Goal: Transaction & Acquisition: Purchase product/service

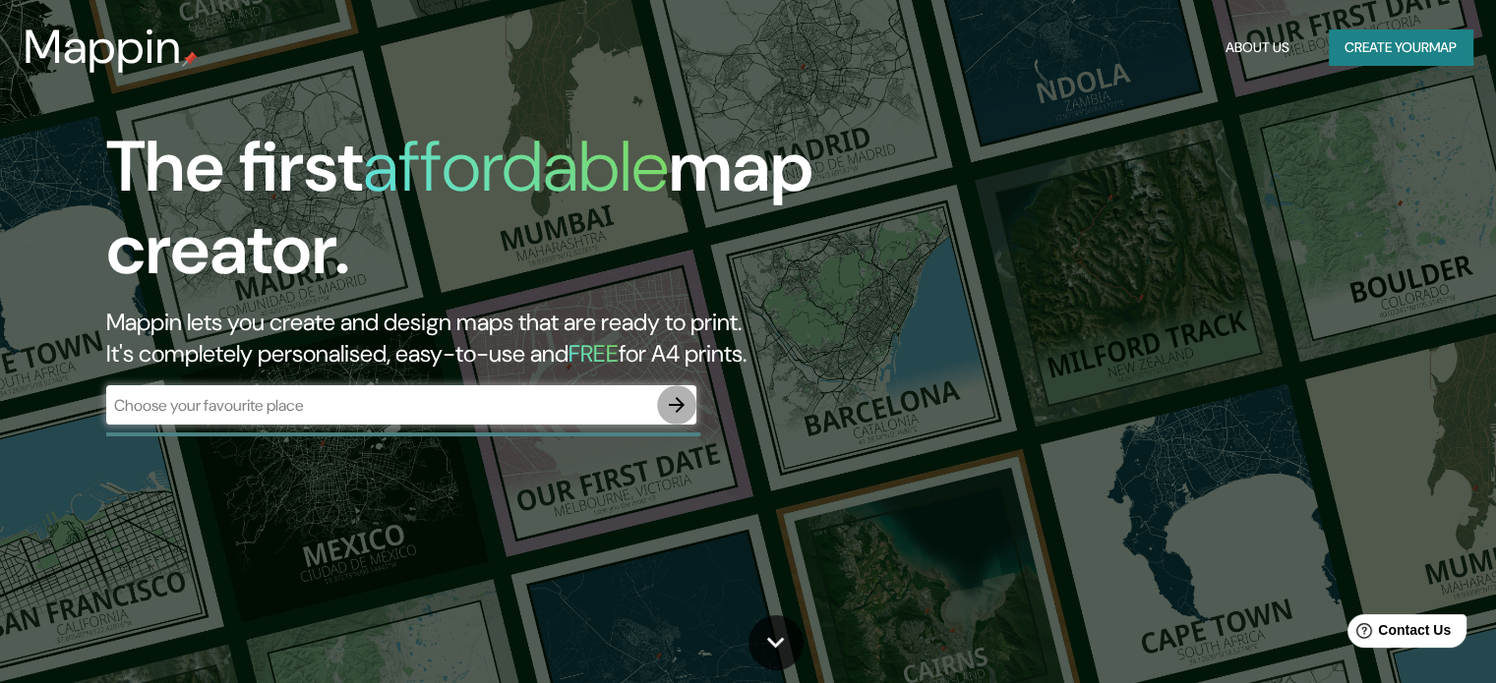
click at [671, 407] on icon "button" at bounding box center [677, 405] width 24 height 24
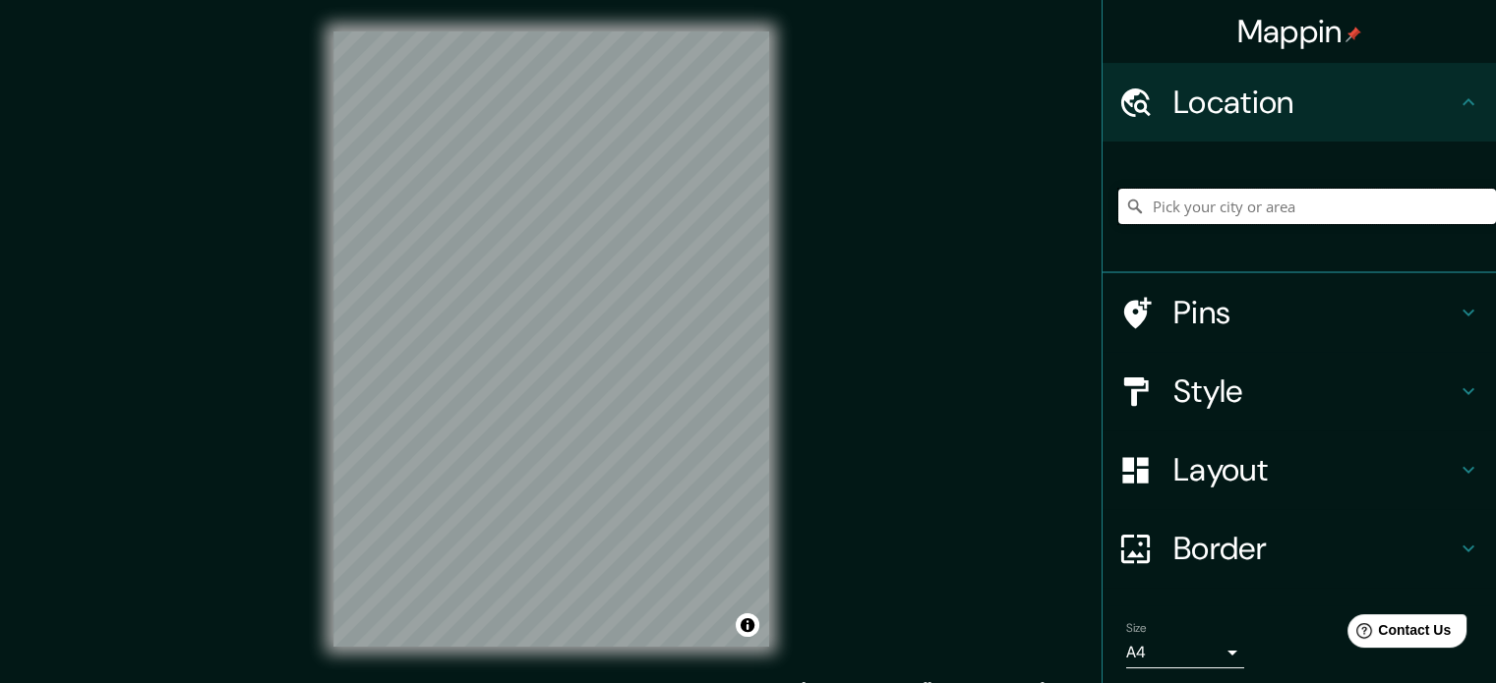
click at [1218, 205] on input "Pick your city or area" at bounding box center [1307, 206] width 378 height 35
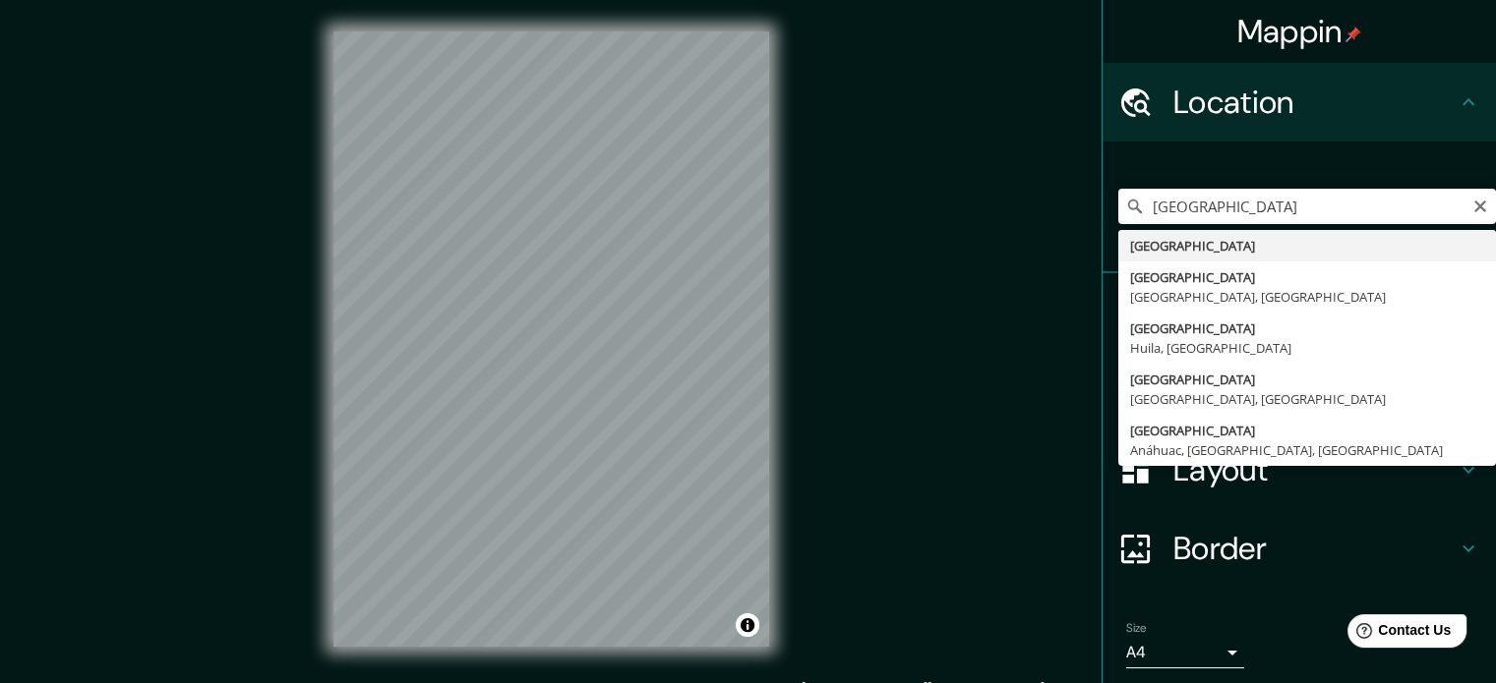
type input "[GEOGRAPHIC_DATA]"
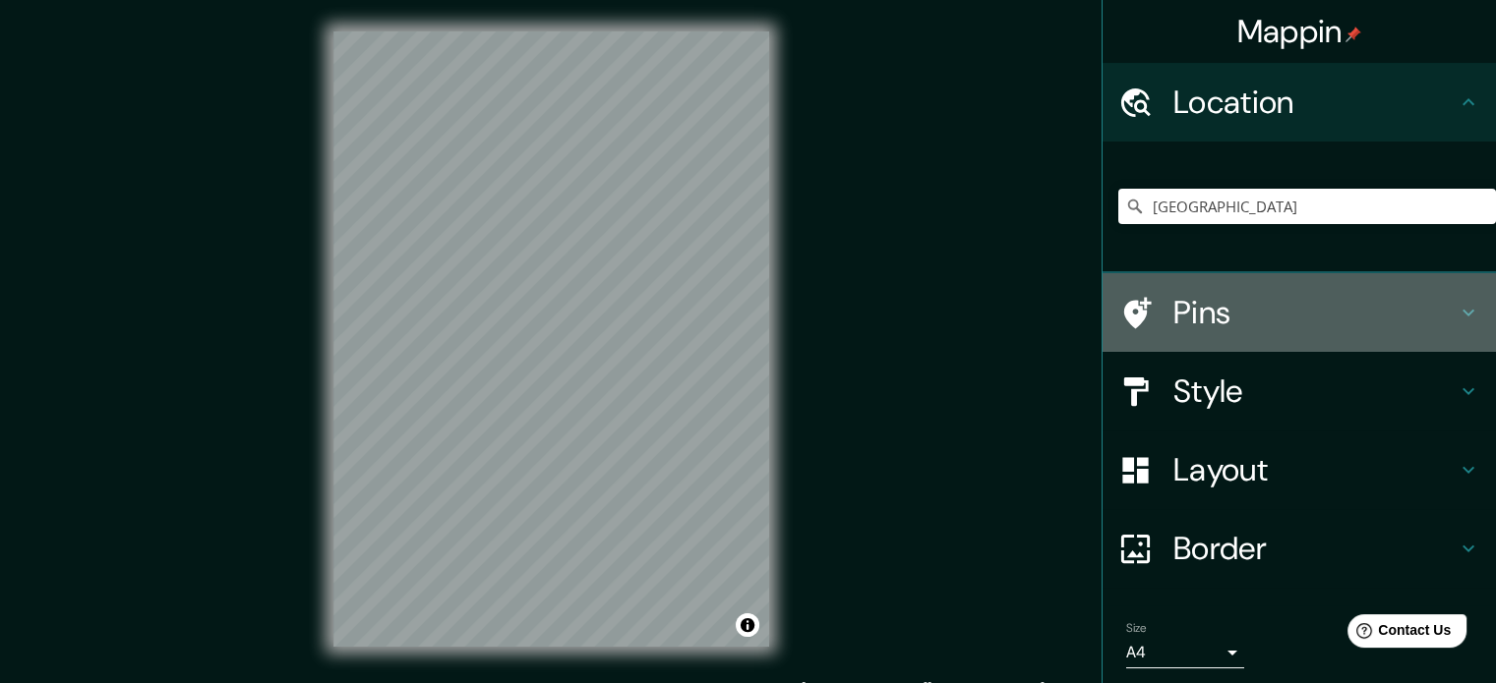
click at [1296, 299] on h4 "Pins" at bounding box center [1314, 312] width 283 height 39
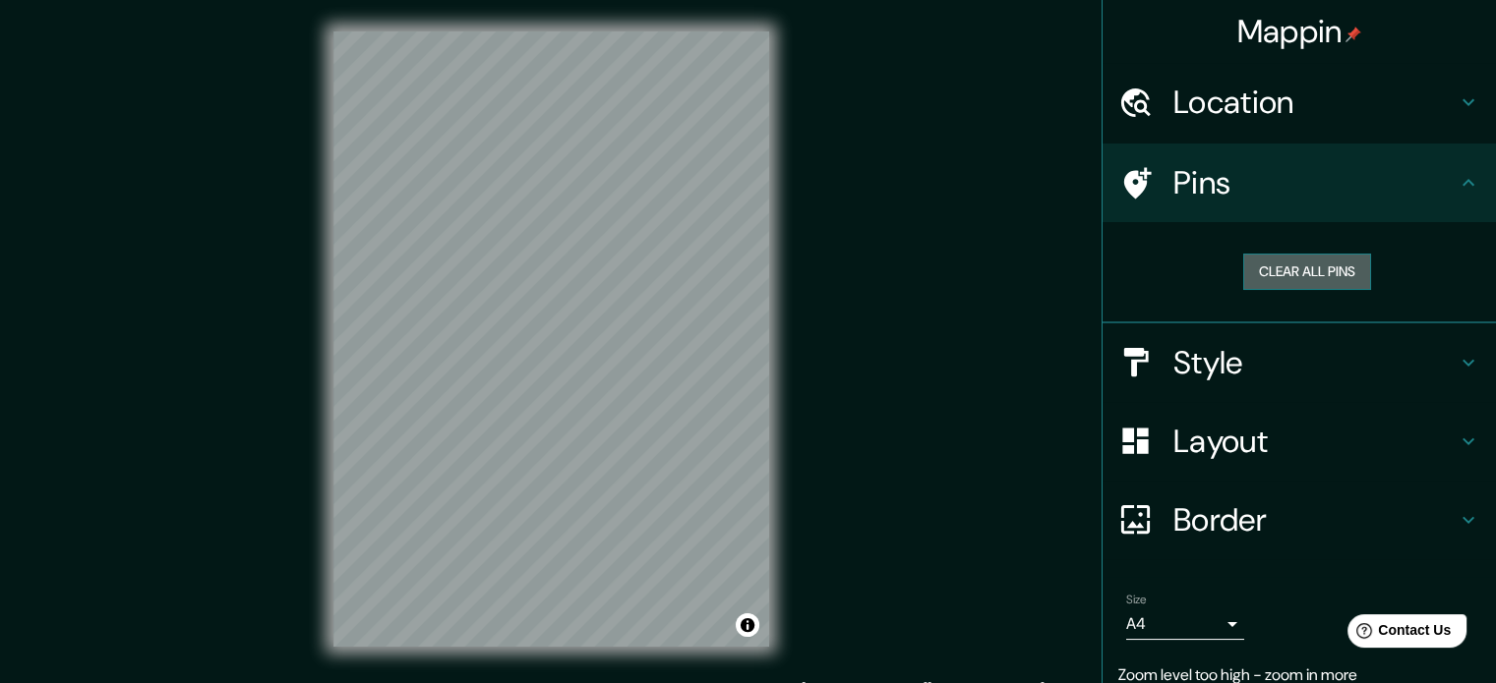
click at [1304, 256] on button "Clear all pins" at bounding box center [1307, 272] width 128 height 36
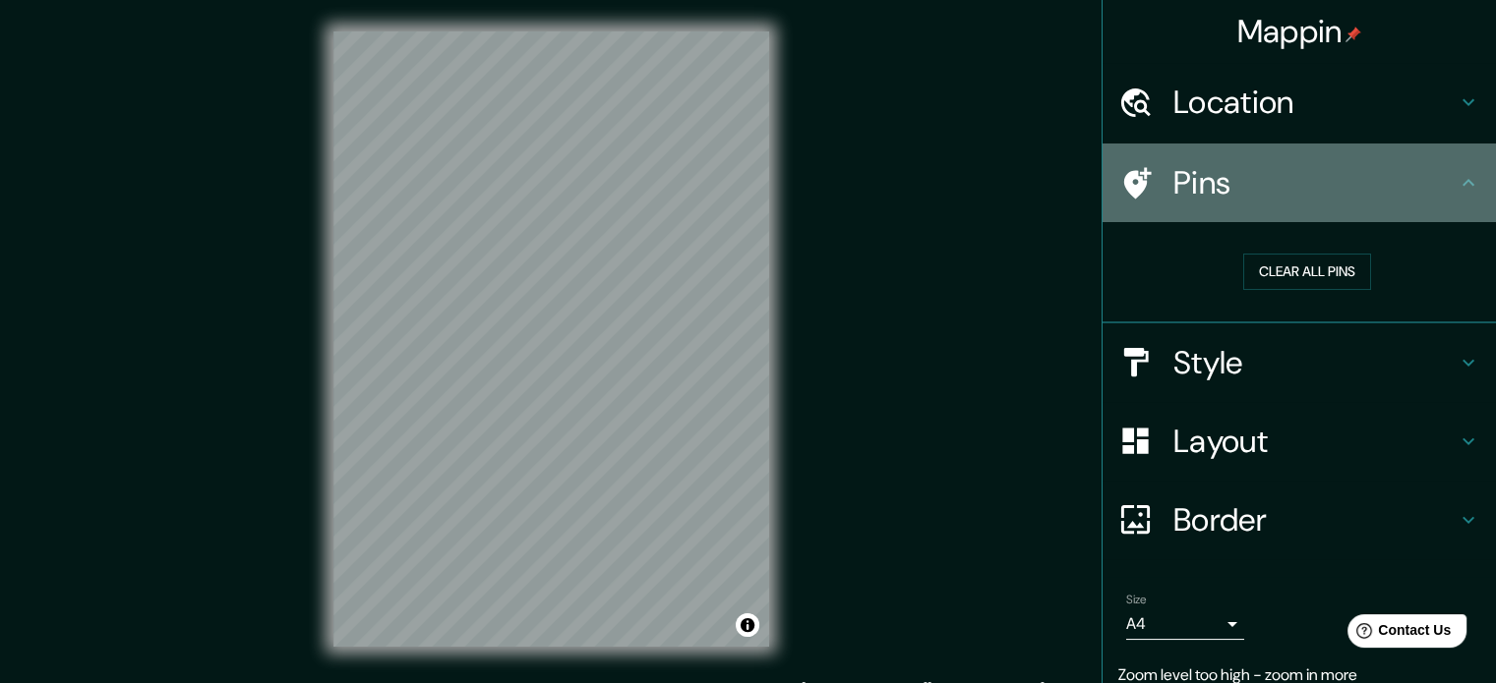
click at [1180, 174] on h4 "Pins" at bounding box center [1314, 182] width 283 height 39
click at [1456, 176] on icon at bounding box center [1468, 183] width 24 height 24
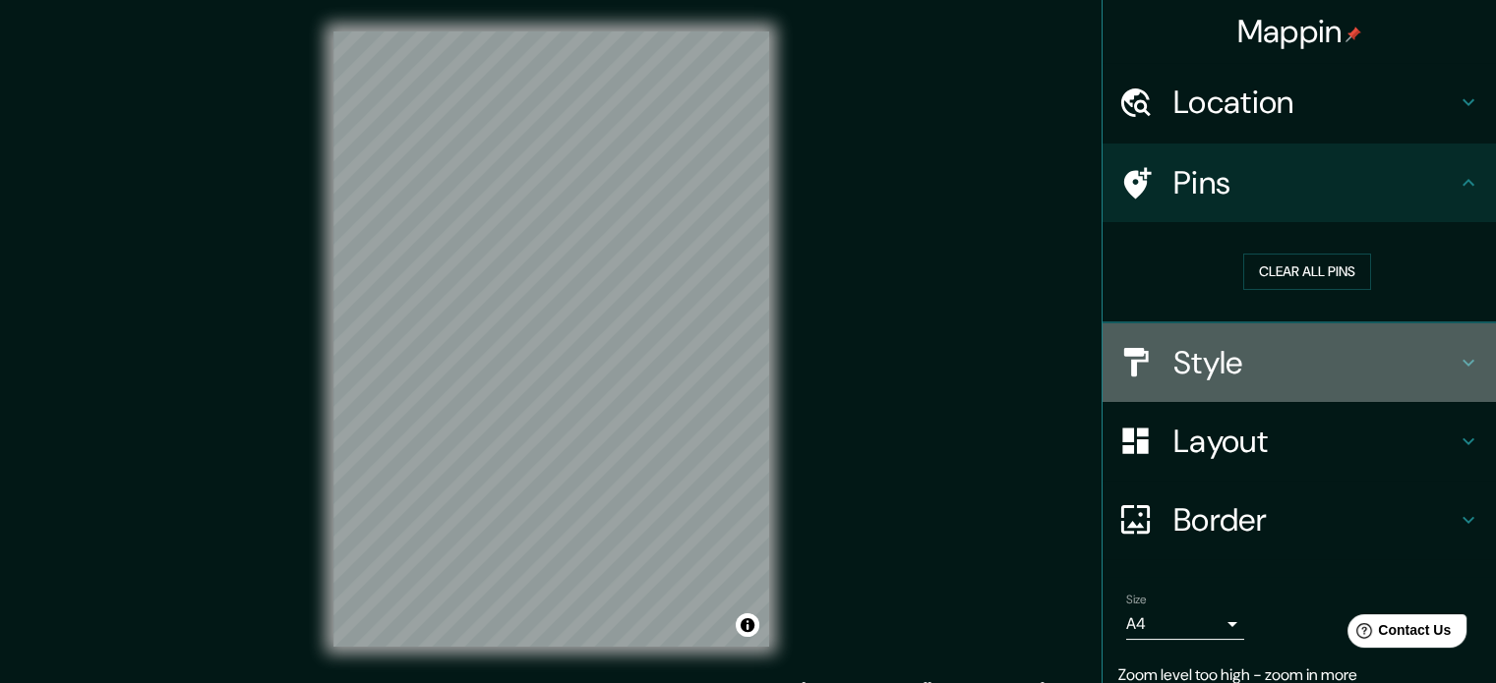
click at [1272, 340] on div "Style" at bounding box center [1298, 363] width 393 height 79
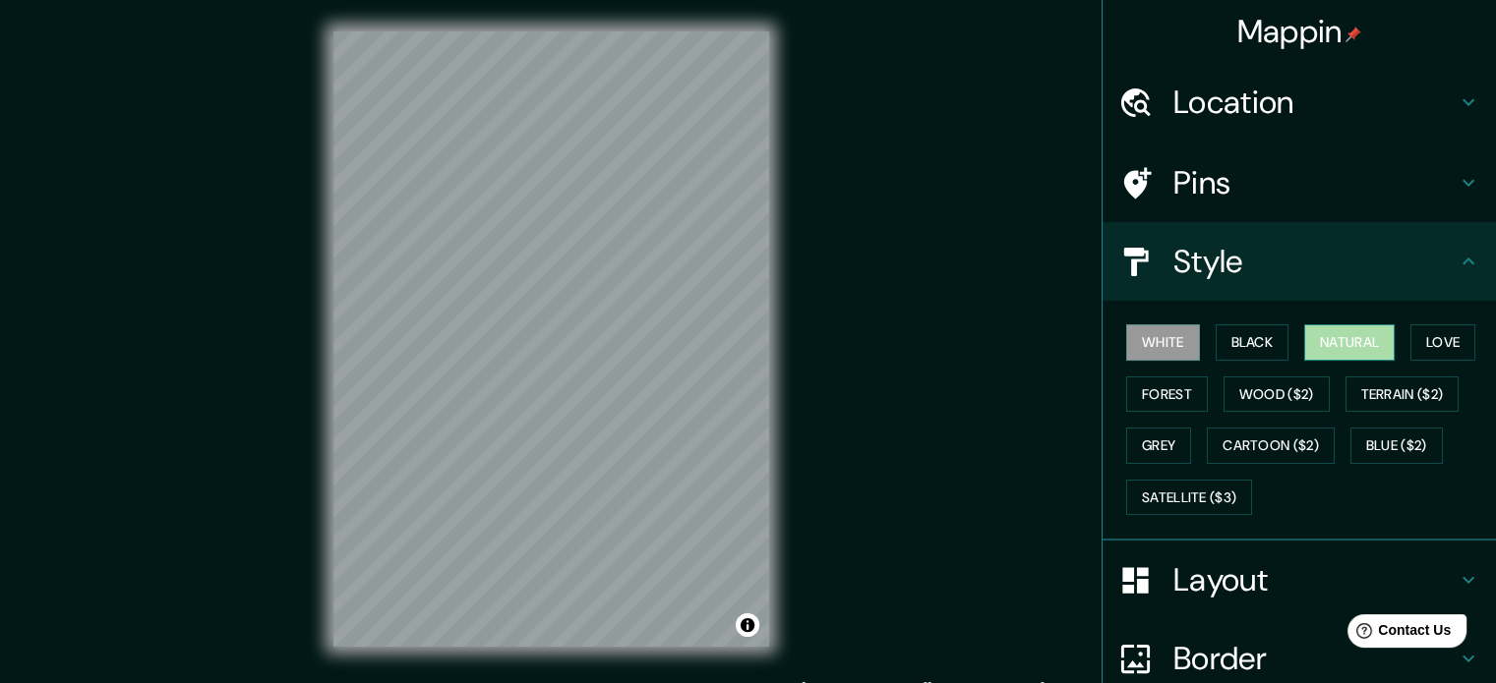
click at [1338, 333] on button "Natural" at bounding box center [1349, 343] width 90 height 36
click at [1422, 338] on button "Love" at bounding box center [1442, 343] width 65 height 36
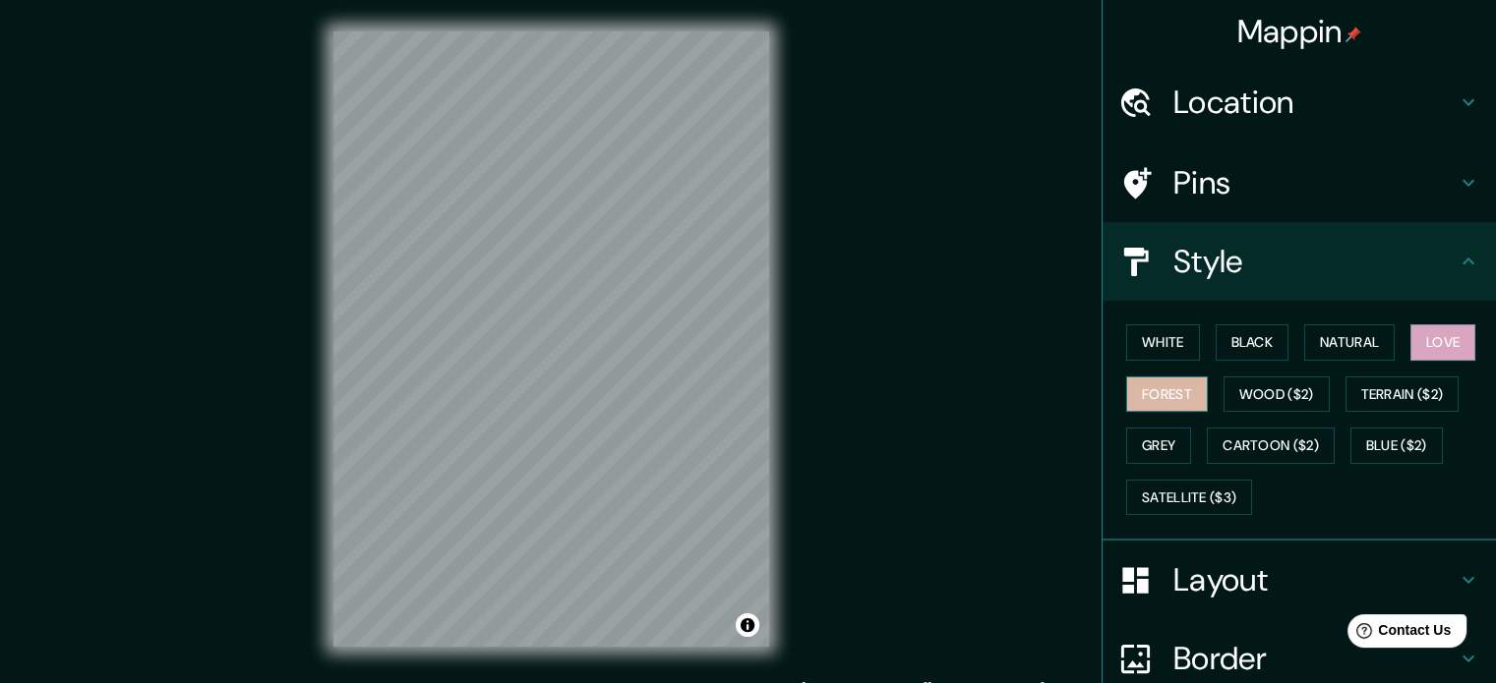
click at [1153, 395] on button "Forest" at bounding box center [1167, 395] width 82 height 36
click at [1145, 443] on button "Grey" at bounding box center [1158, 446] width 65 height 36
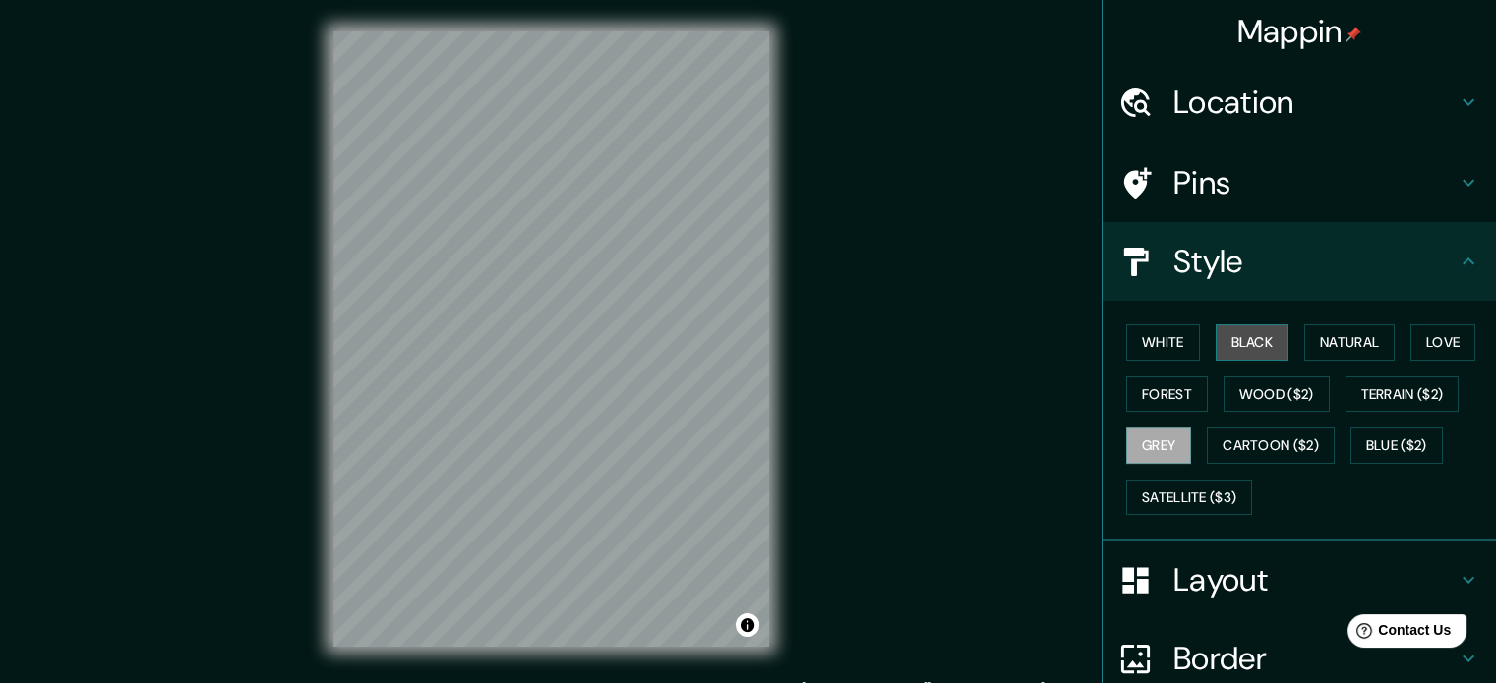
click at [1243, 335] on button "Black" at bounding box center [1252, 343] width 74 height 36
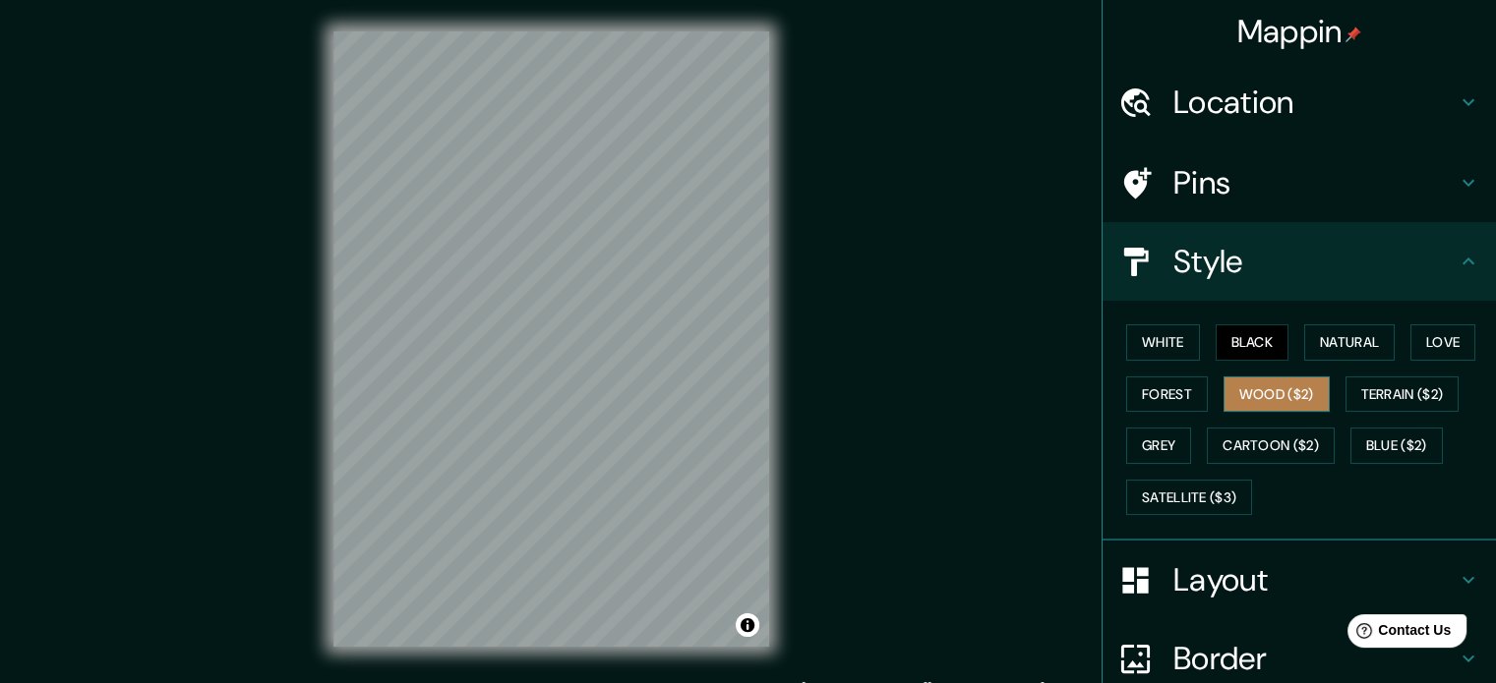
click at [1247, 379] on button "Wood ($2)" at bounding box center [1276, 395] width 106 height 36
click at [1318, 341] on button "Natural" at bounding box center [1349, 343] width 90 height 36
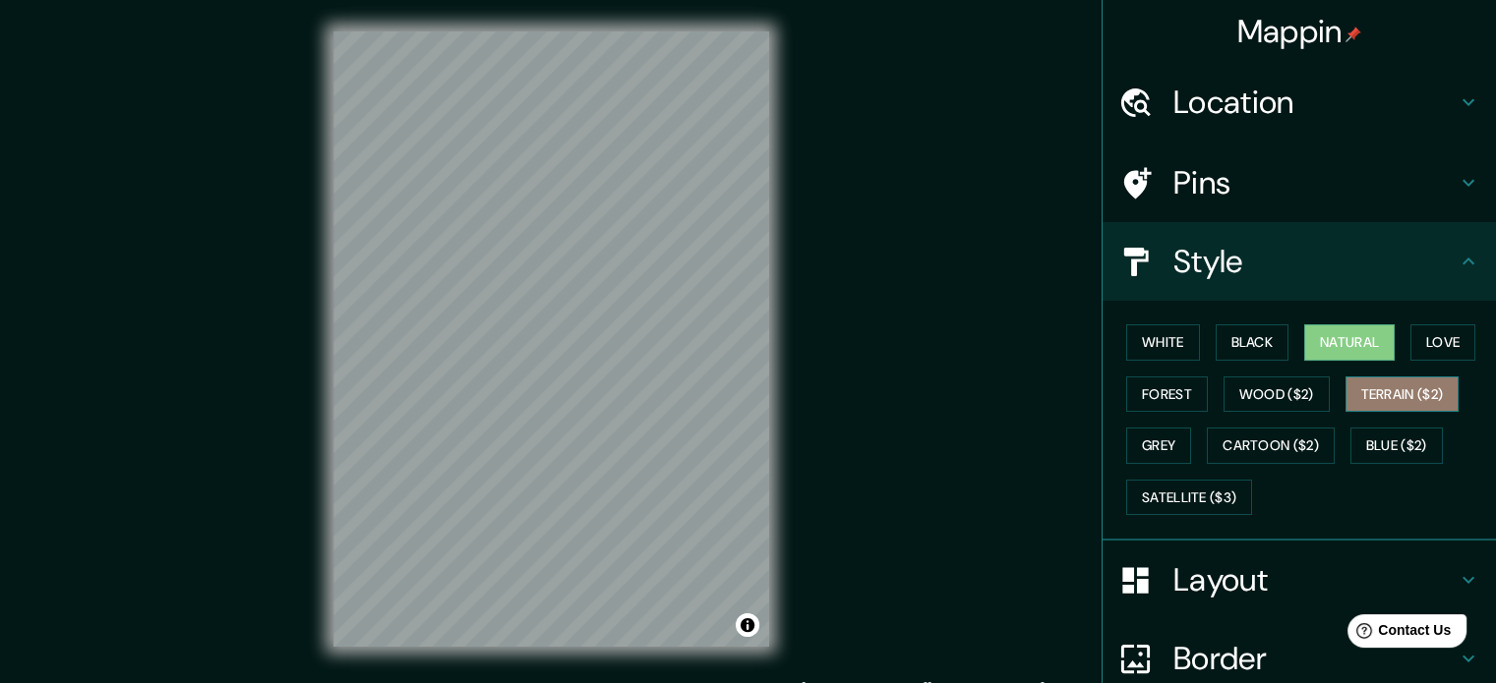
click at [1369, 377] on button "Terrain ($2)" at bounding box center [1402, 395] width 114 height 36
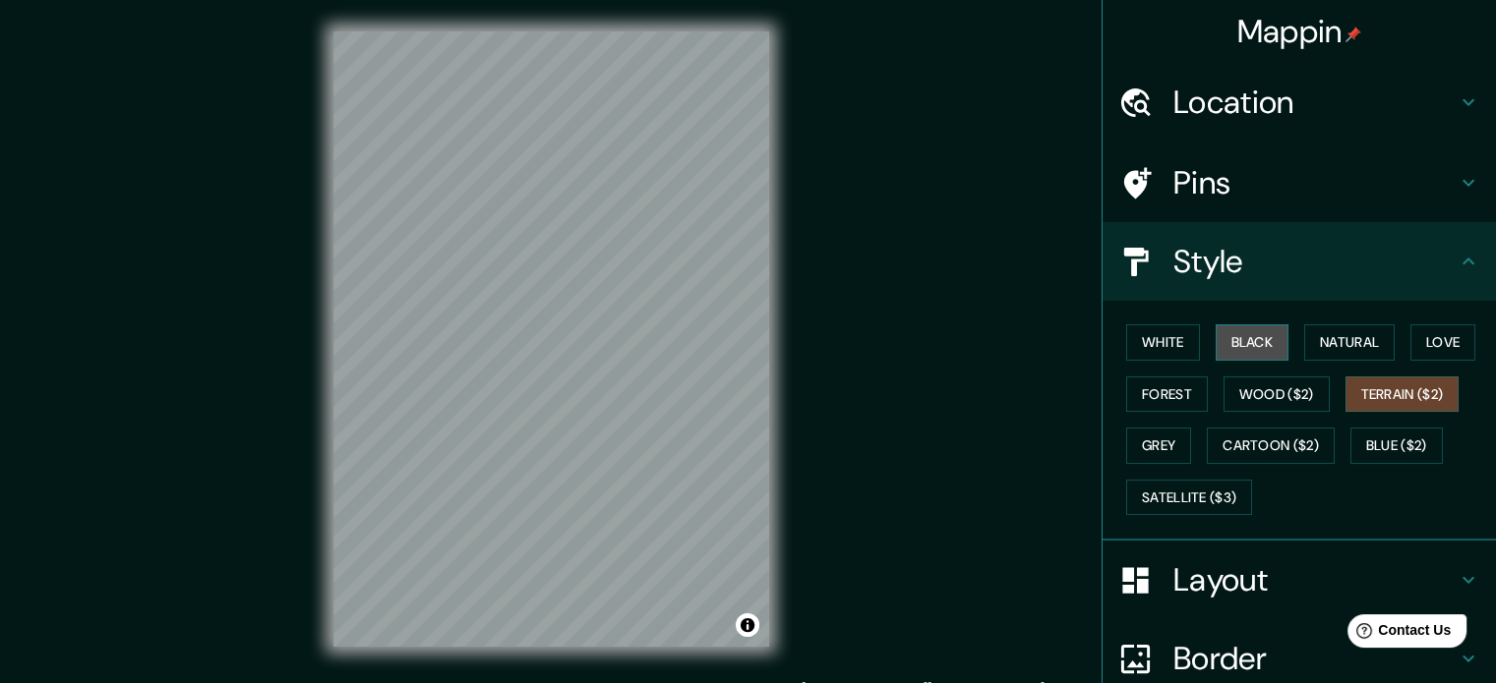
click at [1245, 333] on button "Black" at bounding box center [1252, 343] width 74 height 36
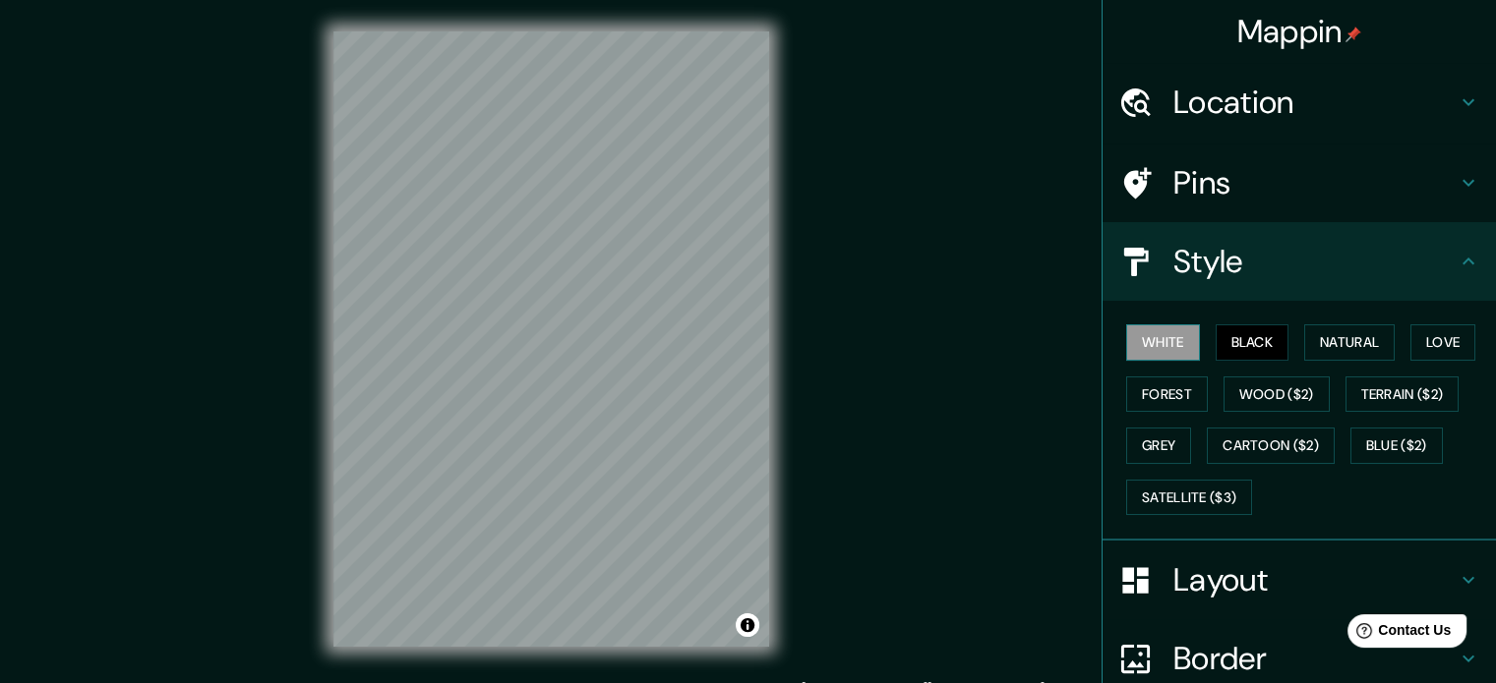
click at [1164, 339] on button "White" at bounding box center [1163, 343] width 74 height 36
click at [1319, 330] on button "Natural" at bounding box center [1349, 343] width 90 height 36
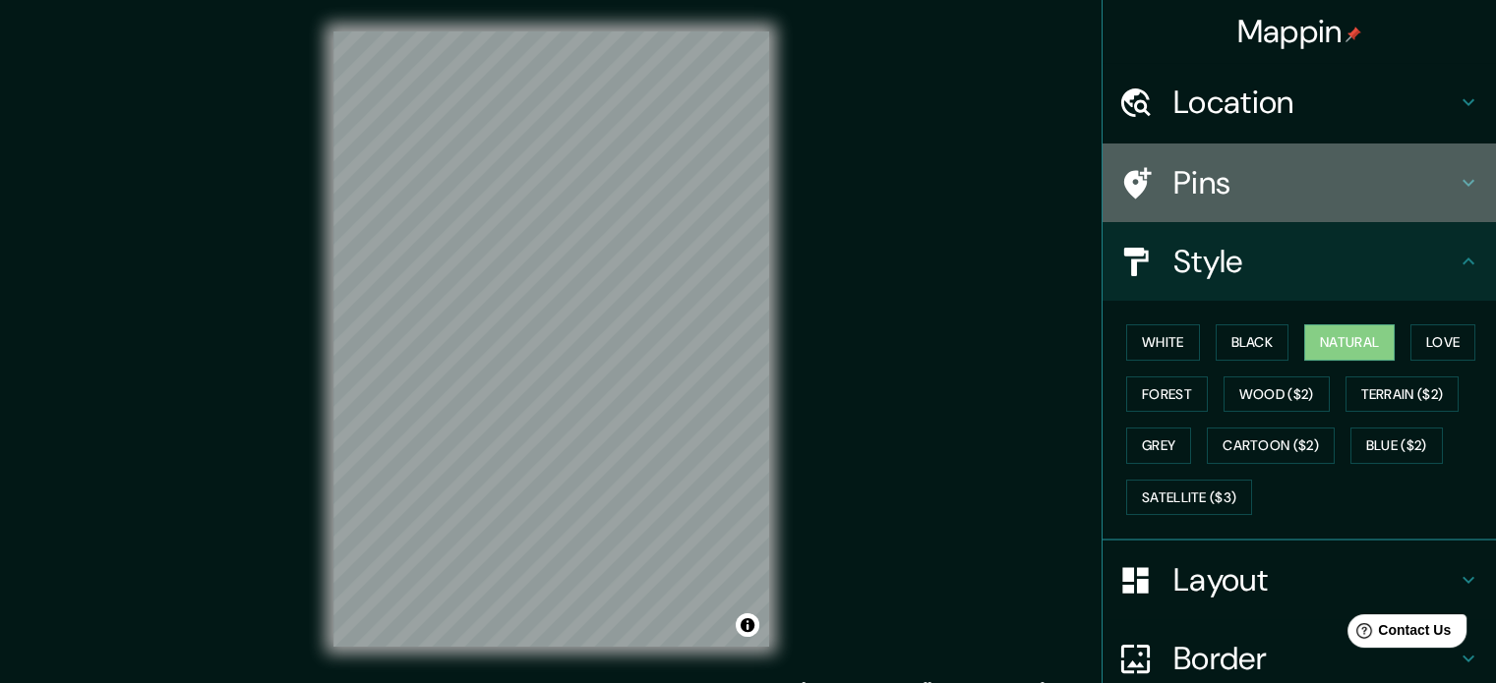
click at [1439, 195] on h4 "Pins" at bounding box center [1314, 182] width 283 height 39
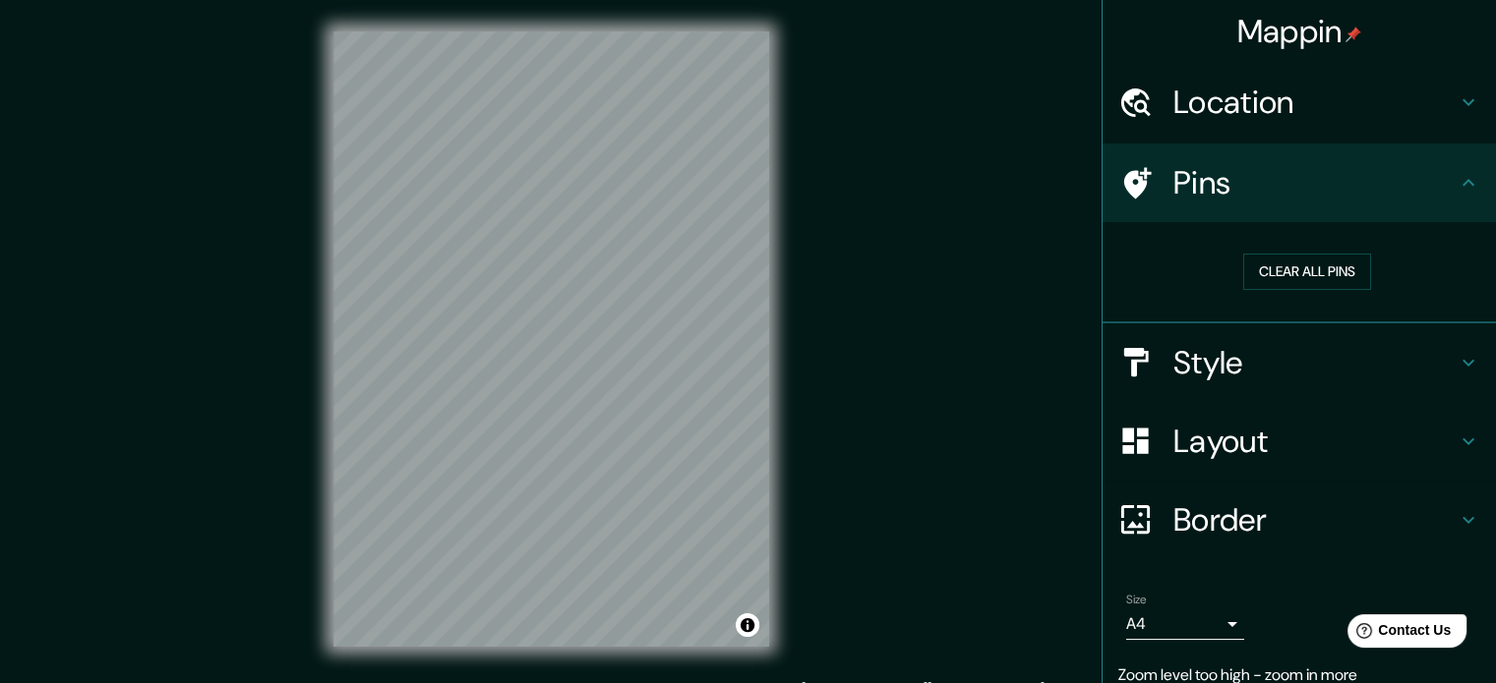
scroll to position [77, 0]
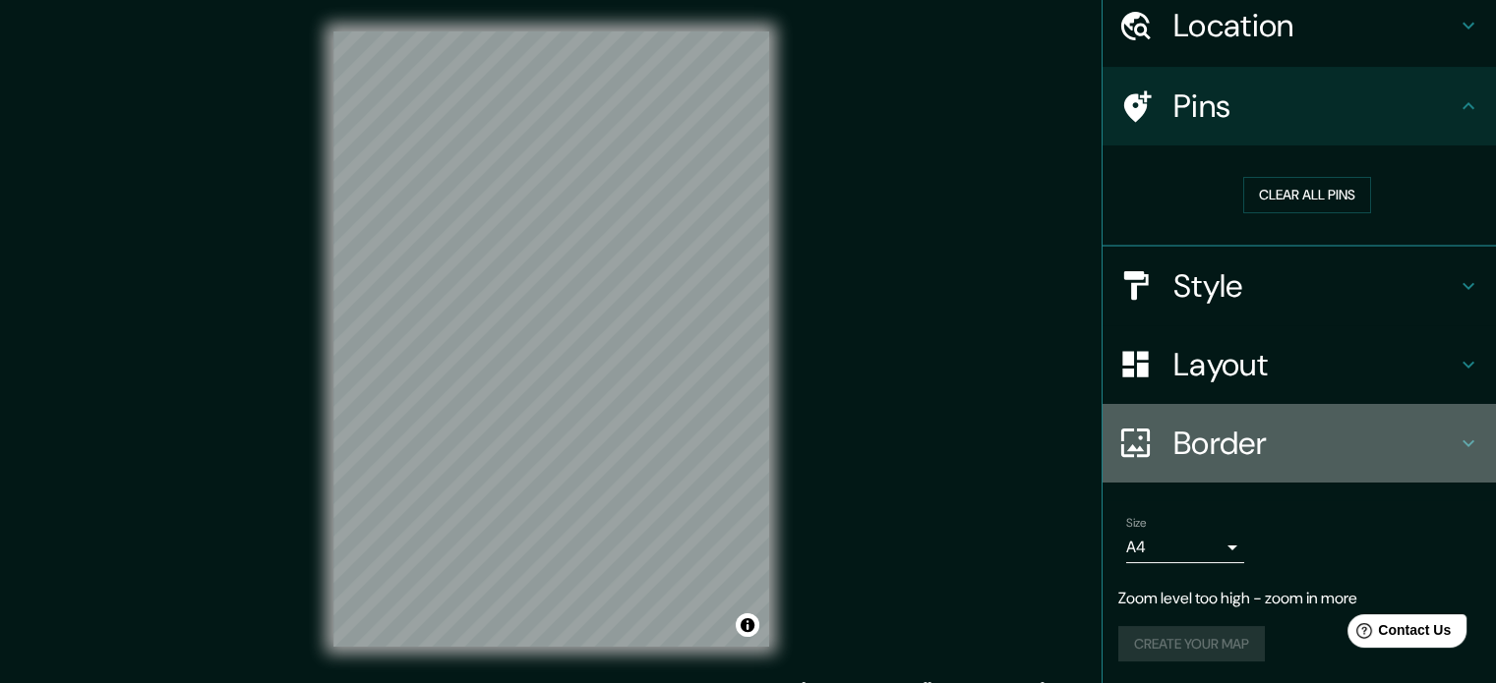
click at [1181, 424] on h4 "Border" at bounding box center [1314, 443] width 283 height 39
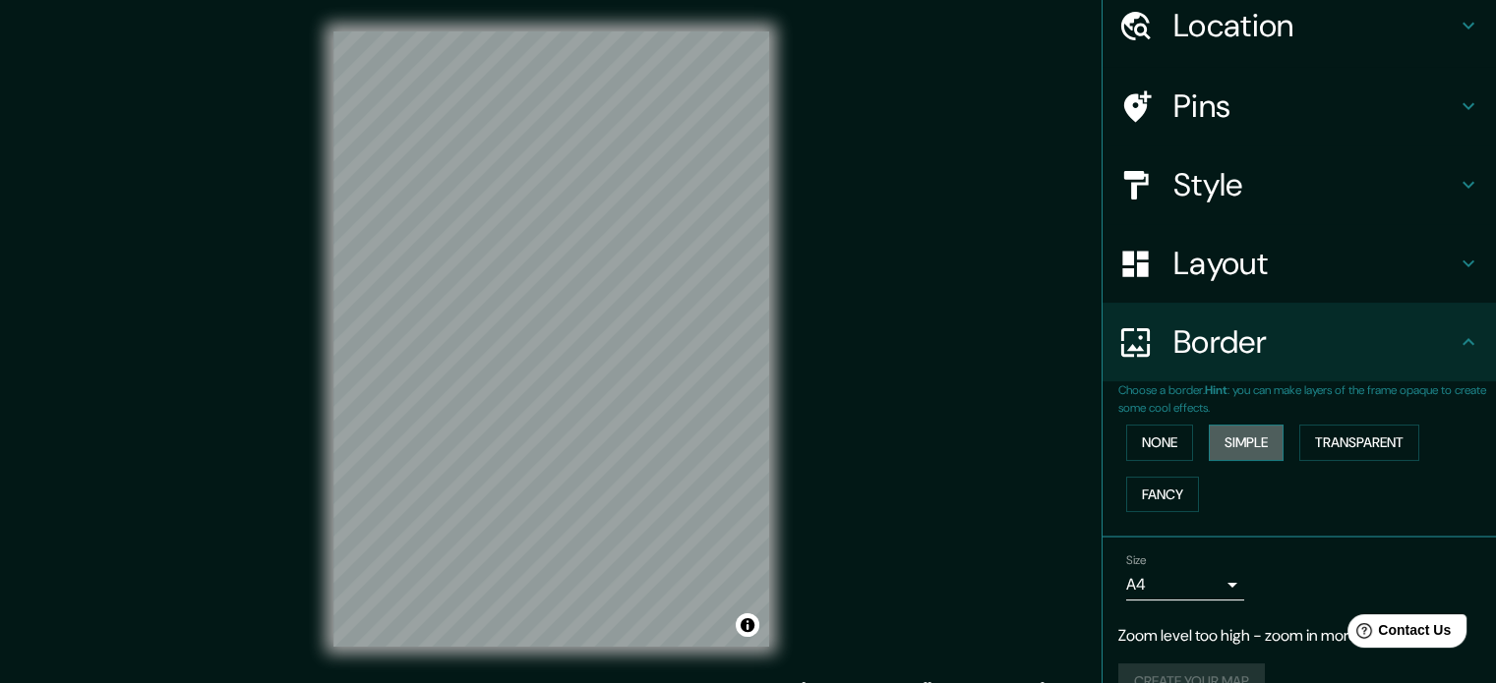
click at [1223, 439] on button "Simple" at bounding box center [1246, 443] width 75 height 36
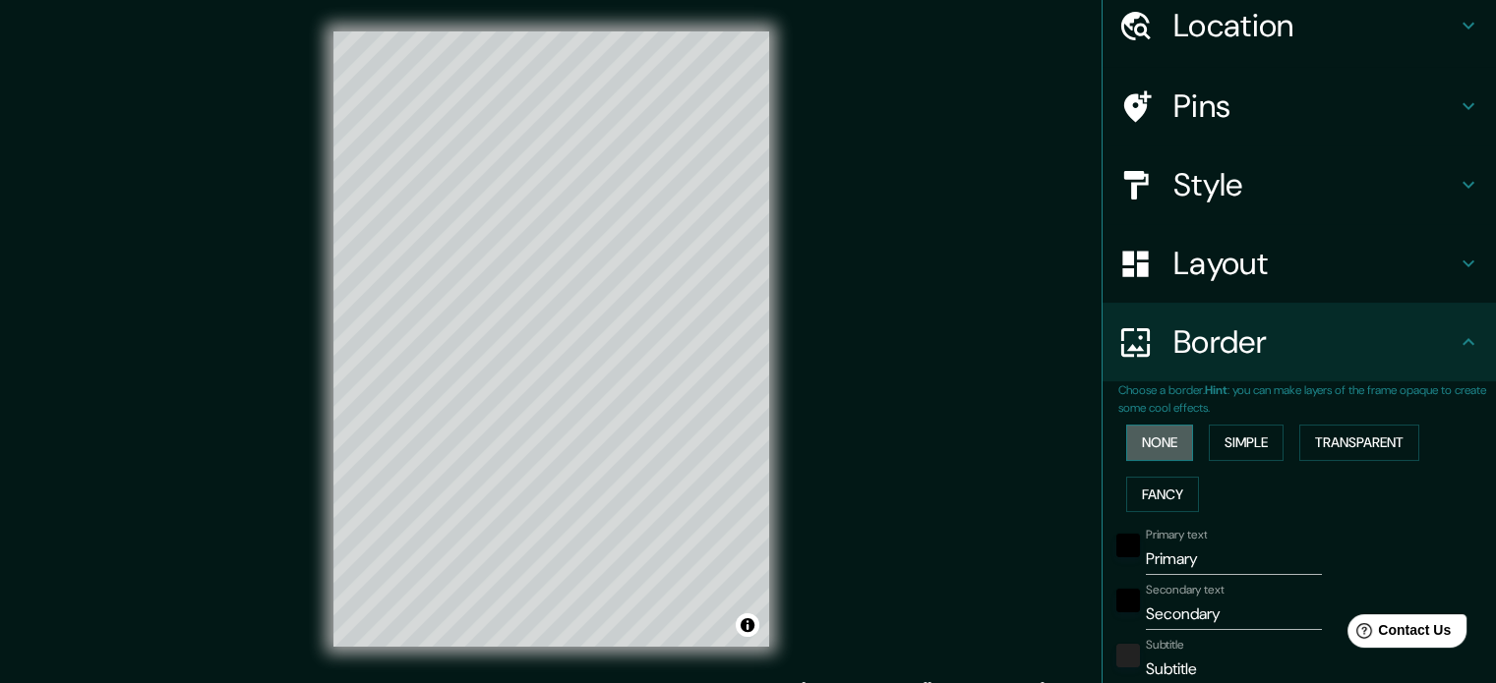
click at [1144, 426] on button "None" at bounding box center [1159, 443] width 67 height 36
